Goal: Transaction & Acquisition: Purchase product/service

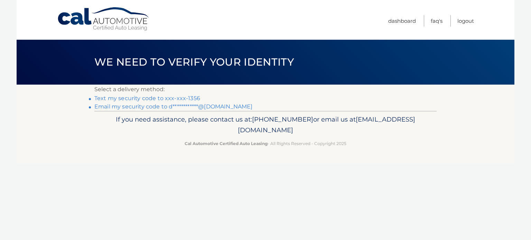
click at [141, 97] on link "Text my security code to xxx-xxx-1356" at bounding box center [147, 98] width 106 height 7
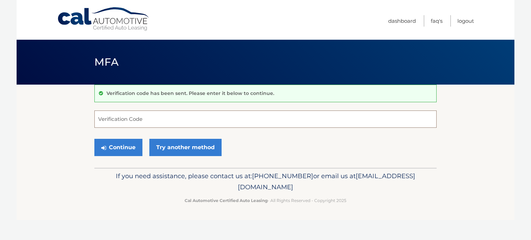
click at [133, 118] on input "Verification Code" at bounding box center [265, 119] width 343 height 17
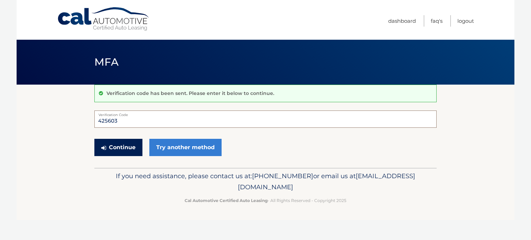
type input "425603"
click at [119, 146] on button "Continue" at bounding box center [118, 147] width 48 height 17
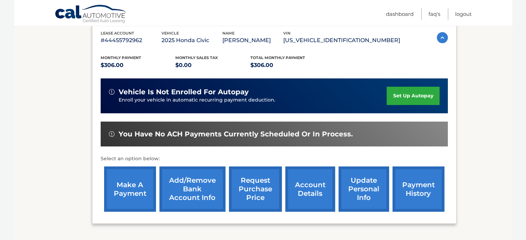
scroll to position [138, 0]
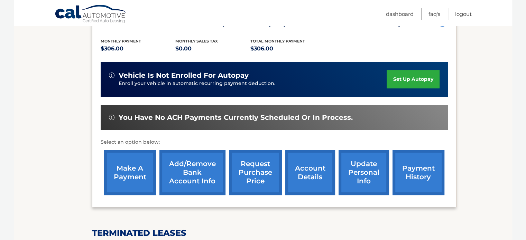
click at [130, 174] on link "make a payment" at bounding box center [130, 172] width 52 height 45
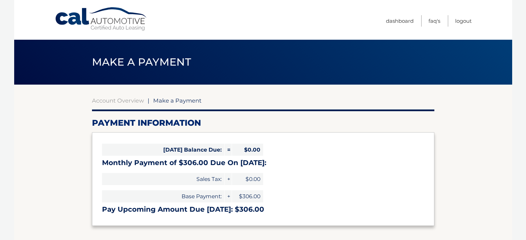
select select "MGM2ZTFhZDMtMzFkOC00OGFhLTkzZjgtNjg3YjczOGFkNzNj"
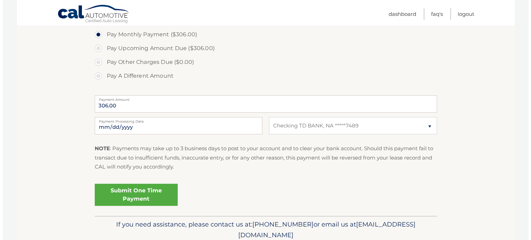
scroll to position [242, 0]
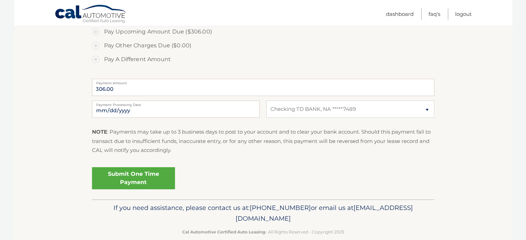
click at [126, 178] on link "Submit One Time Payment" at bounding box center [133, 178] width 83 height 22
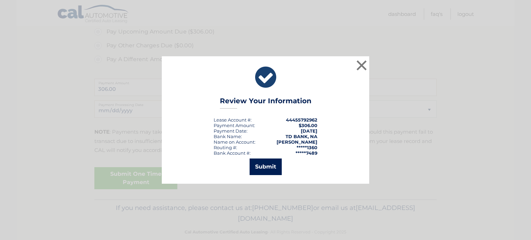
click at [262, 166] on button "Submit" at bounding box center [266, 167] width 32 height 17
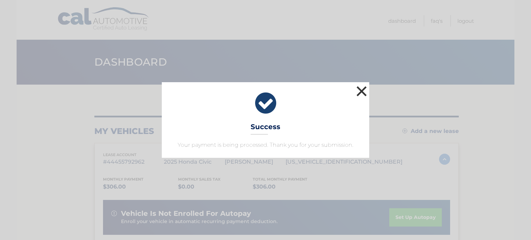
click at [362, 91] on button "×" at bounding box center [362, 91] width 14 height 14
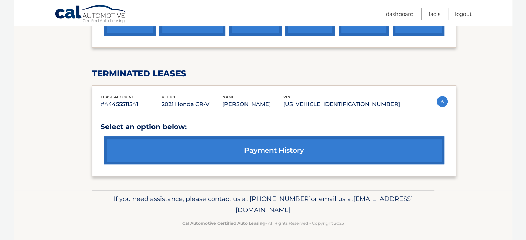
scroll to position [312, 0]
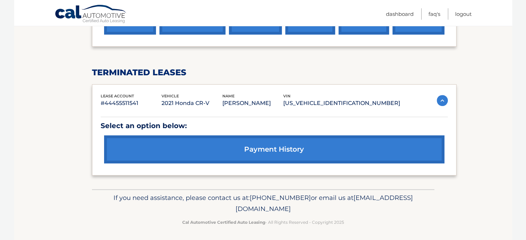
click at [273, 151] on link "payment history" at bounding box center [274, 150] width 340 height 28
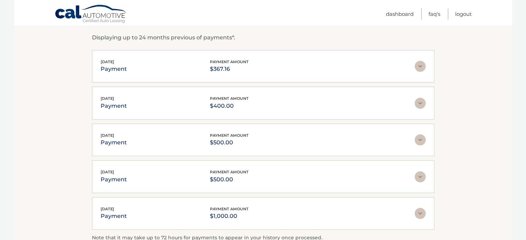
scroll to position [104, 0]
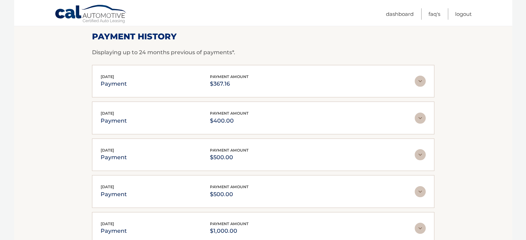
click at [420, 80] on img at bounding box center [420, 81] width 11 height 11
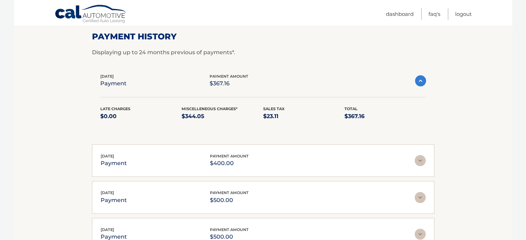
click at [420, 80] on img at bounding box center [420, 80] width 11 height 11
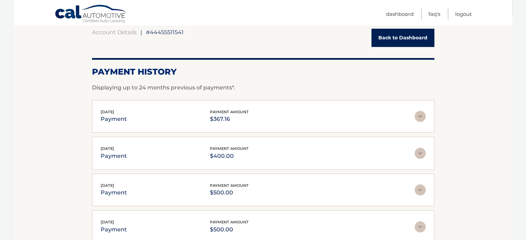
scroll to position [0, 0]
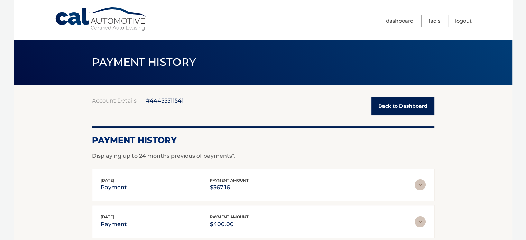
click at [406, 105] on link "Back to Dashboard" at bounding box center [403, 106] width 63 height 18
